Goal: Information Seeking & Learning: Learn about a topic

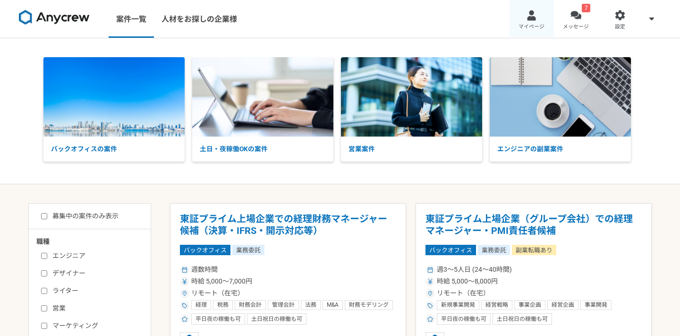
click at [546, 23] on link "マイページ" at bounding box center [532, 19] width 44 height 38
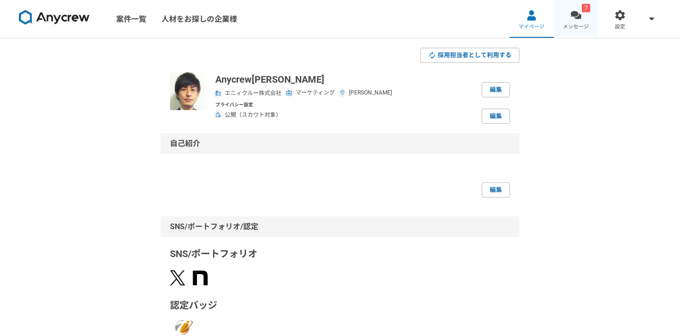
click at [567, 22] on link "7 メッセージ" at bounding box center [576, 19] width 44 height 38
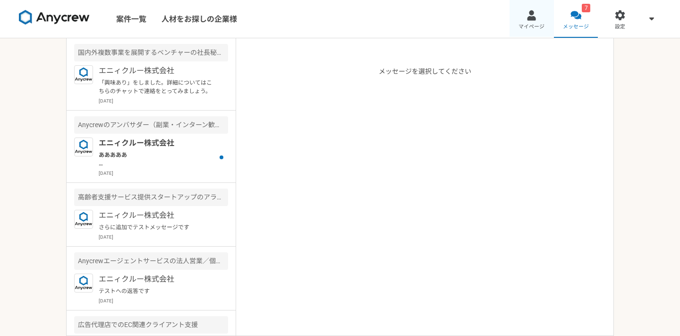
click at [524, 22] on link "マイページ" at bounding box center [532, 19] width 44 height 38
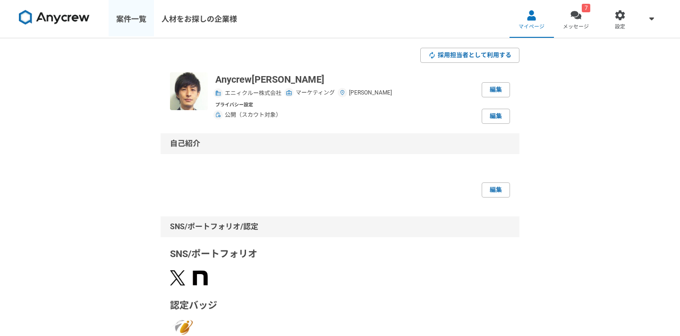
click at [146, 12] on link "案件一覧" at bounding box center [131, 19] width 45 height 38
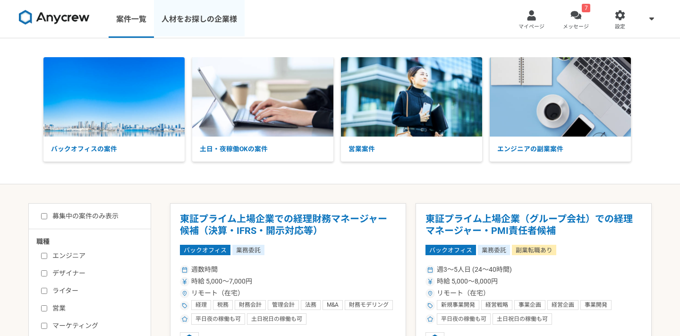
click at [204, 23] on link "人材をお探しの企業様" at bounding box center [199, 19] width 91 height 38
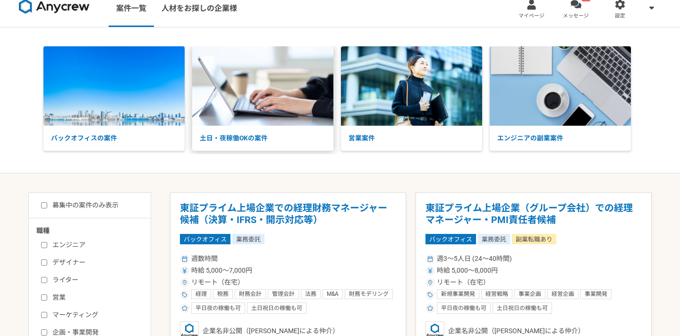
scroll to position [13, 0]
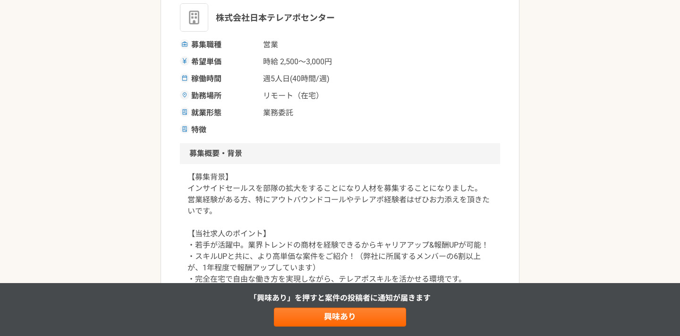
scroll to position [143, 0]
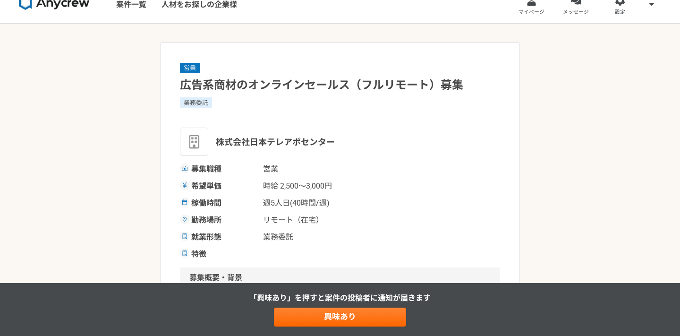
scroll to position [17, 0]
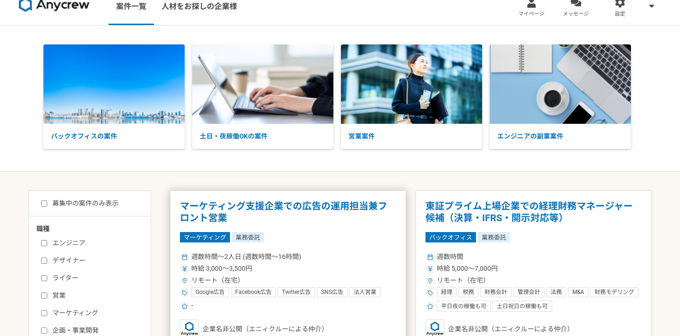
click at [308, 208] on h1 "マーケティング支援企業での広告の運用担当兼フロント営業" at bounding box center [288, 212] width 216 height 24
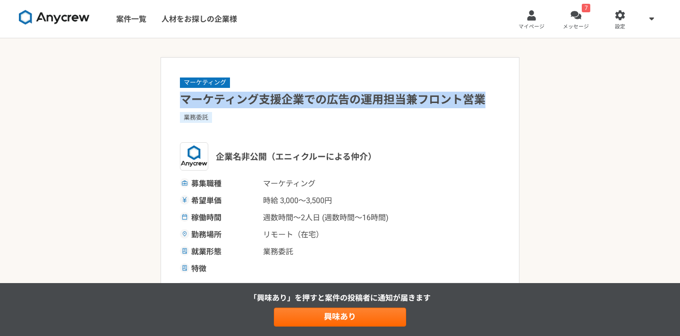
drag, startPoint x: 182, startPoint y: 101, endPoint x: 481, endPoint y: 100, distance: 299.1
click at [482, 99] on h1 "マーケティング支援企業での広告の運用担当兼フロント営業" at bounding box center [340, 100] width 320 height 17
copy h1 "マーケティング支援企業での広告の運用担当兼フロント営業"
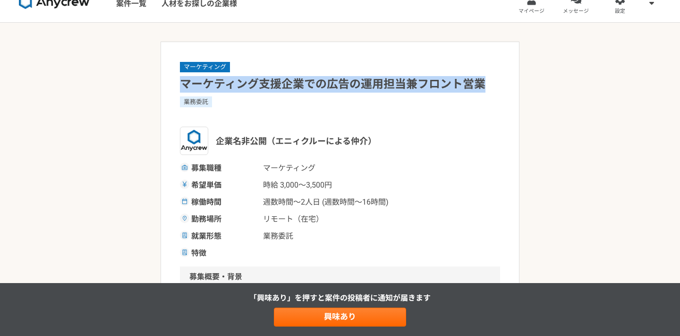
scroll to position [18, 0]
